Goal: Task Accomplishment & Management: Use online tool/utility

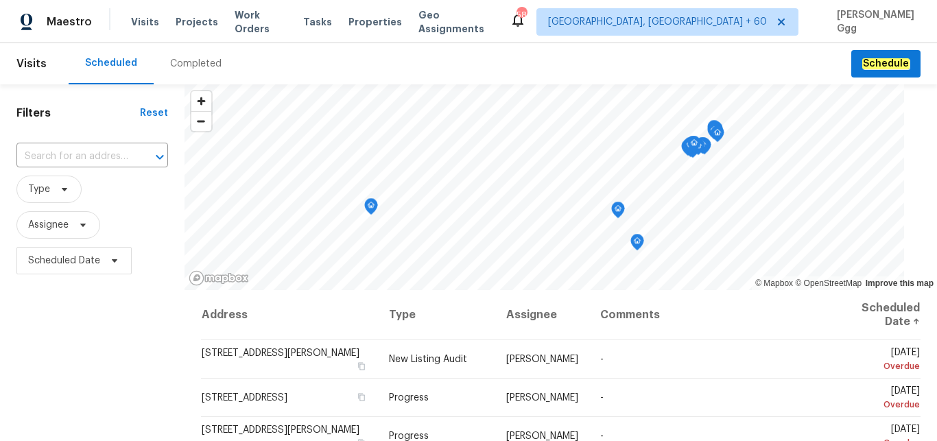
click at [182, 67] on div "Completed" at bounding box center [195, 64] width 51 height 14
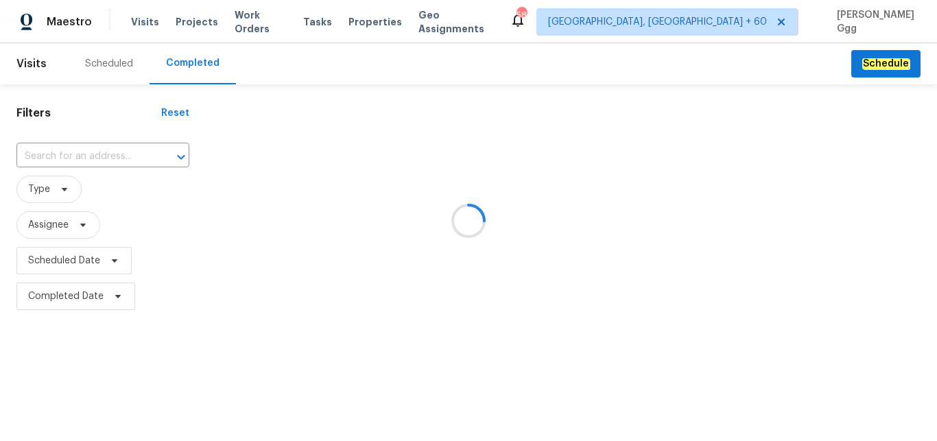
click at [89, 147] on div at bounding box center [468, 220] width 937 height 441
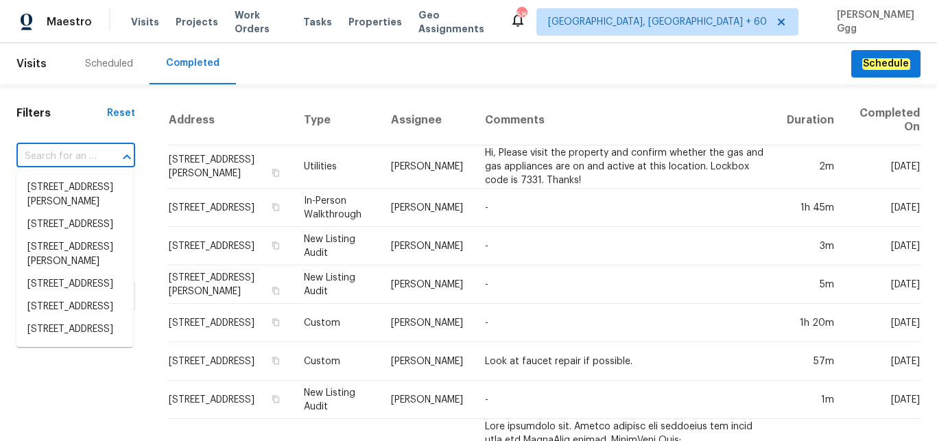
click at [51, 160] on input "text" at bounding box center [56, 156] width 80 height 21
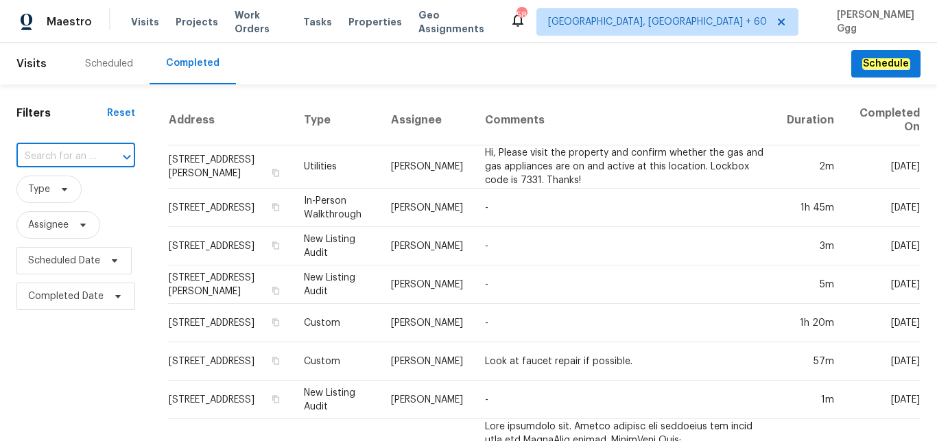
paste input "[STREET_ADDRESS]"
type input "[STREET_ADDRESS]"
click at [56, 195] on li "[STREET_ADDRESS]" at bounding box center [74, 187] width 117 height 23
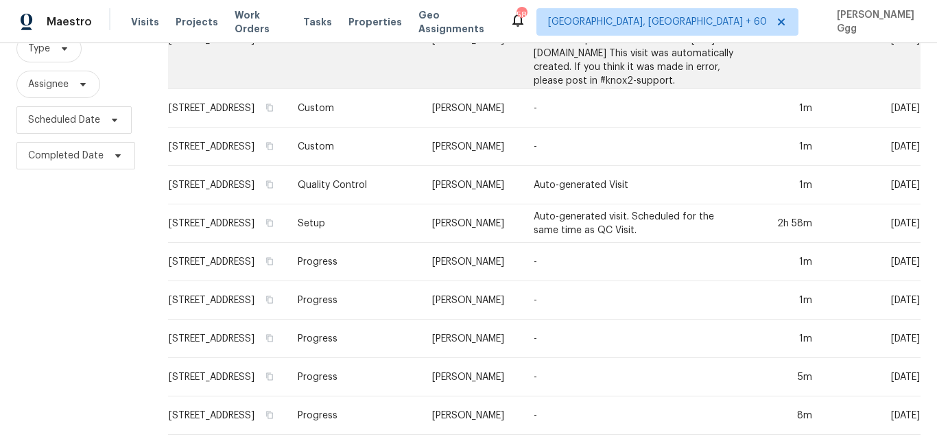
scroll to position [173, 0]
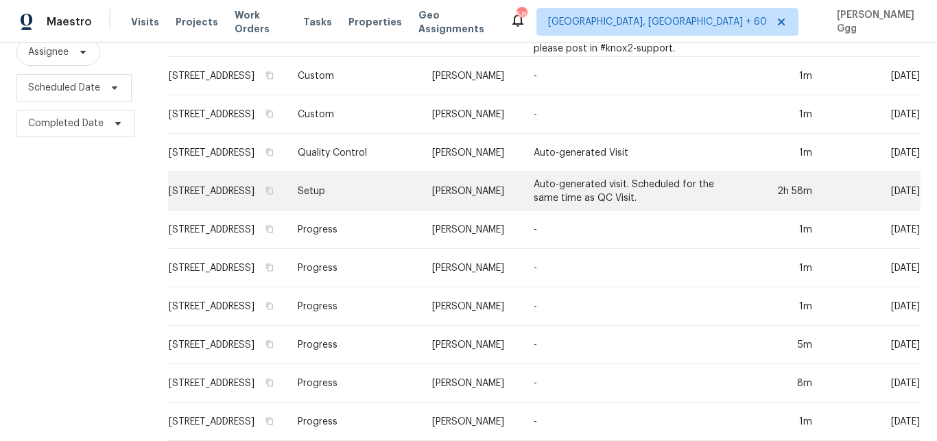
click at [378, 211] on td "Setup" at bounding box center [354, 191] width 134 height 38
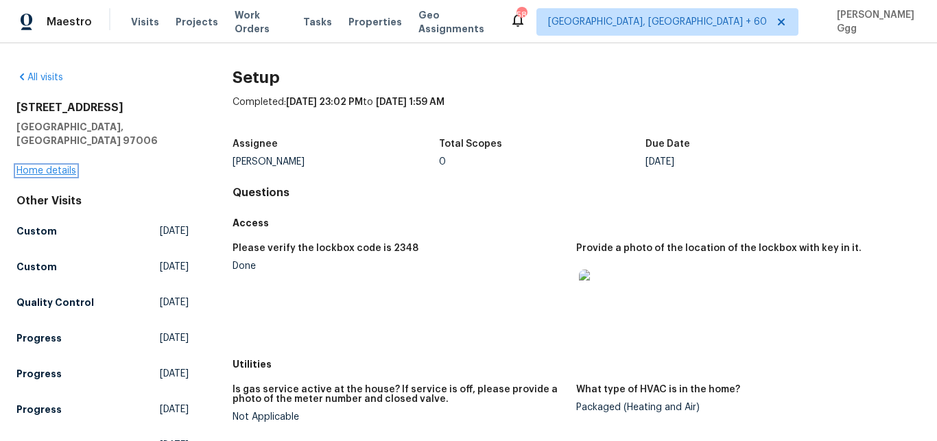
click at [43, 166] on link "Home details" at bounding box center [46, 171] width 60 height 10
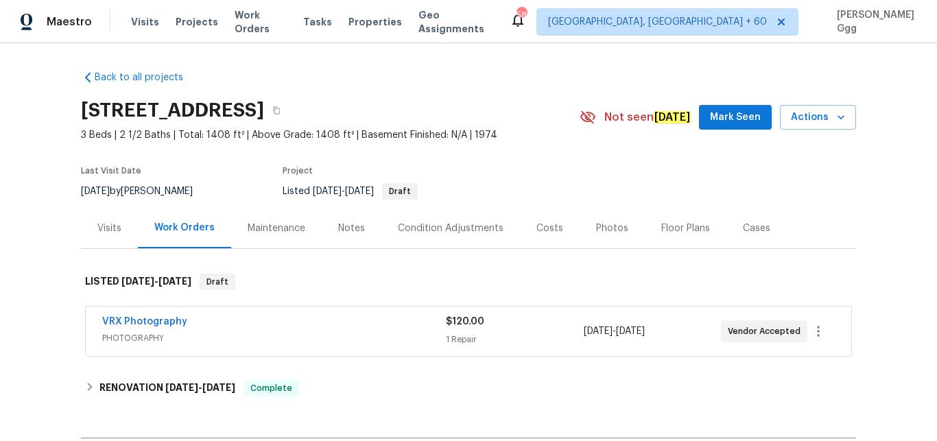
click at [596, 226] on div "Photos" at bounding box center [612, 229] width 32 height 14
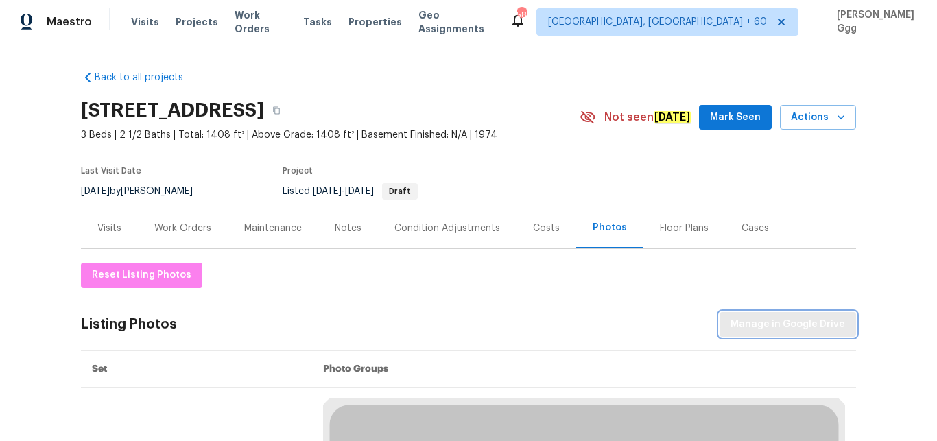
click at [771, 323] on span "Manage in Google Drive" at bounding box center [787, 324] width 115 height 17
